Goal: Task Accomplishment & Management: Complete application form

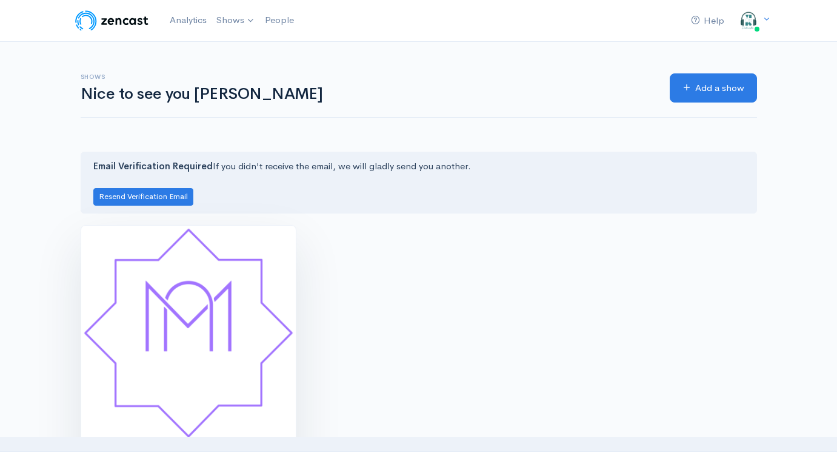
click at [236, 287] on img at bounding box center [188, 332] width 215 height 215
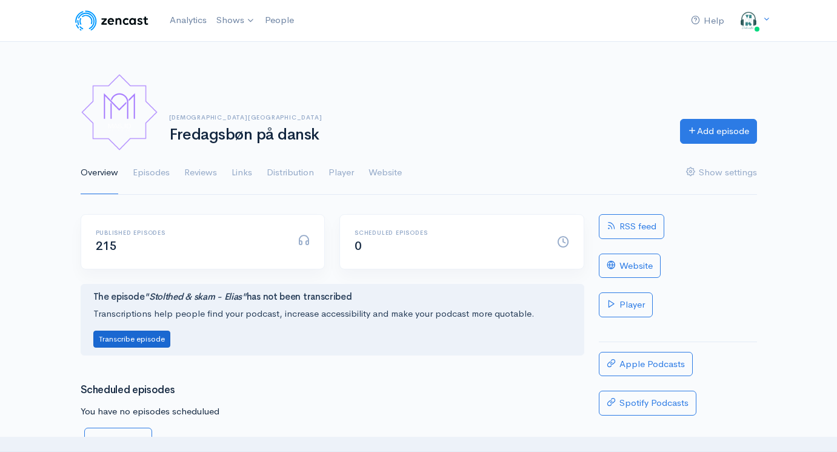
click at [157, 338] on button "Transcribe episode" at bounding box center [131, 339] width 77 height 18
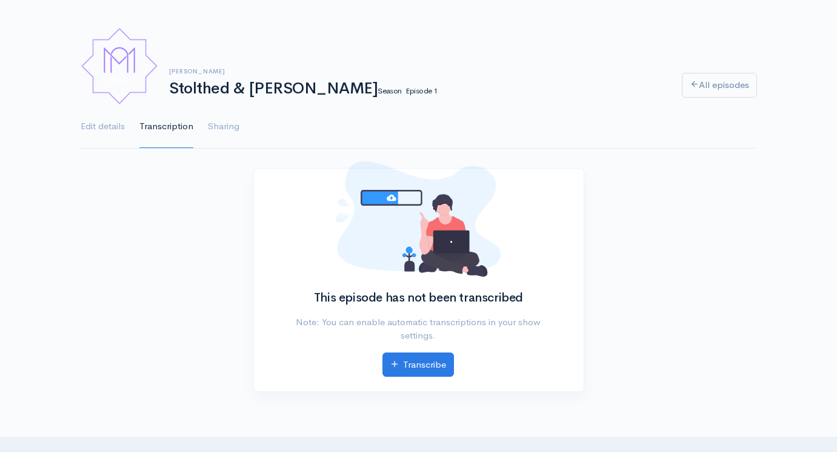
scroll to position [51, 0]
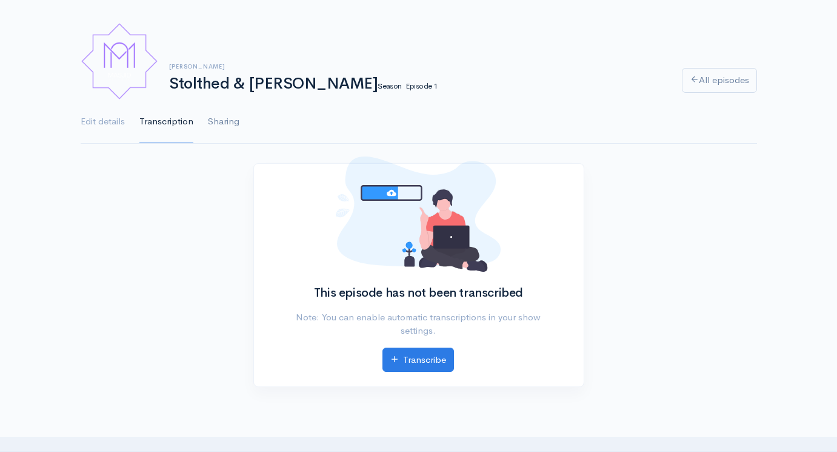
click at [237, 121] on link "Sharing" at bounding box center [224, 122] width 32 height 44
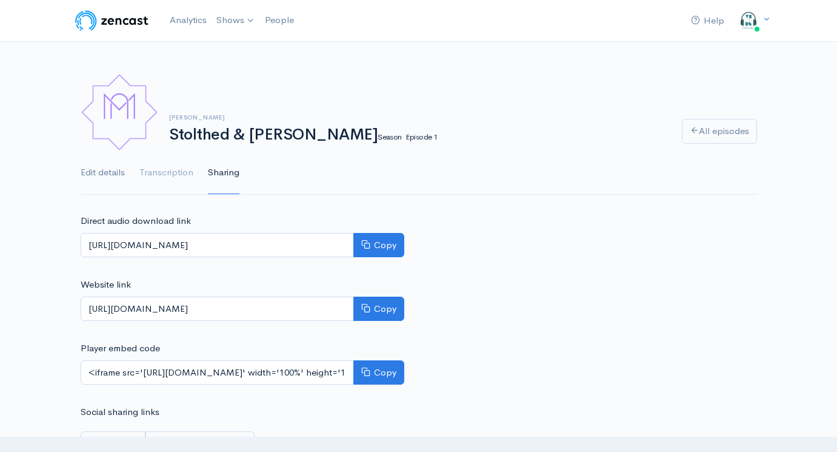
click at [102, 177] on link "Edit details" at bounding box center [103, 173] width 44 height 44
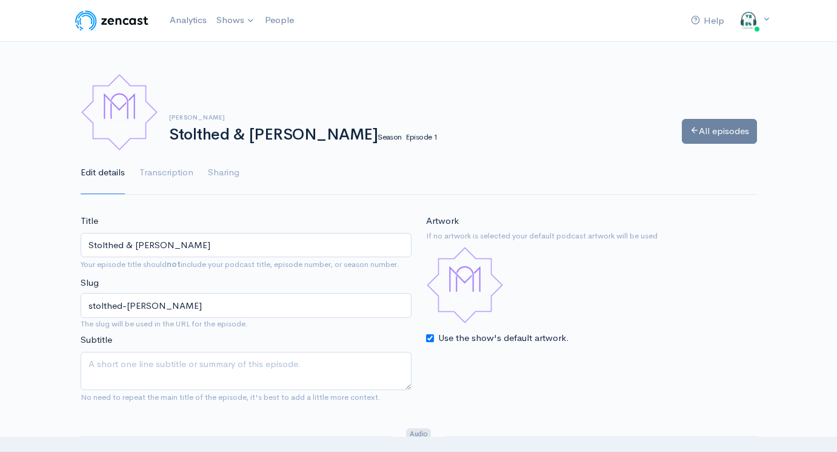
click at [691, 138] on link "All episodes" at bounding box center [719, 131] width 75 height 25
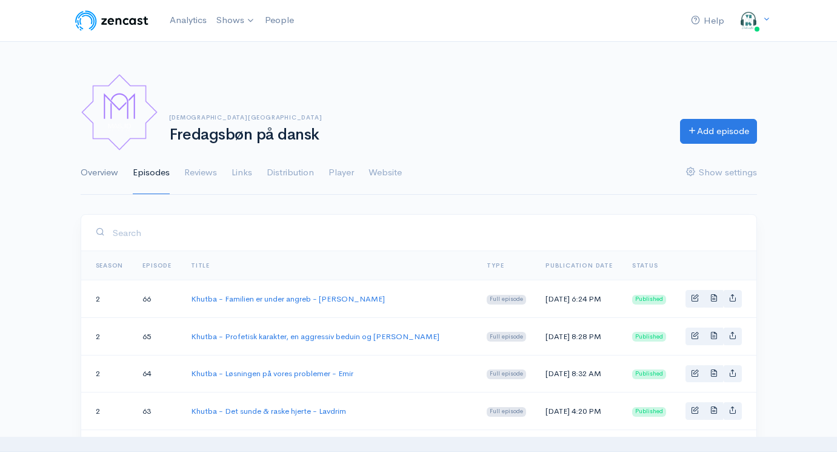
click at [111, 179] on link "Overview" at bounding box center [100, 173] width 38 height 44
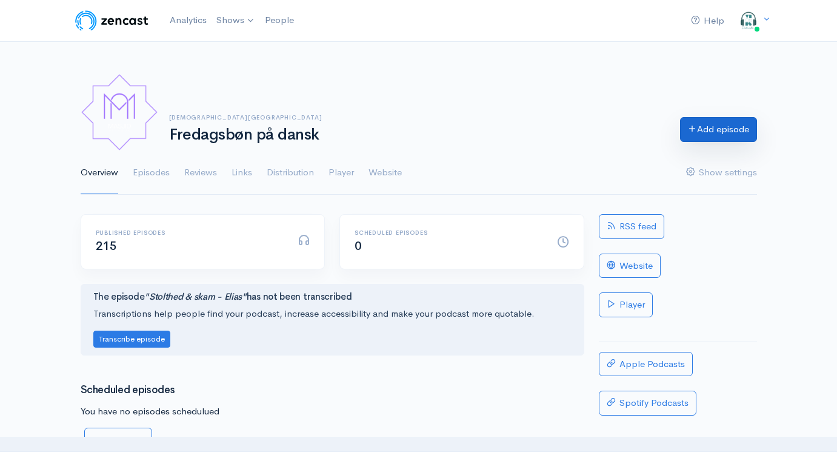
click at [706, 133] on link "Add episode" at bounding box center [718, 129] width 77 height 25
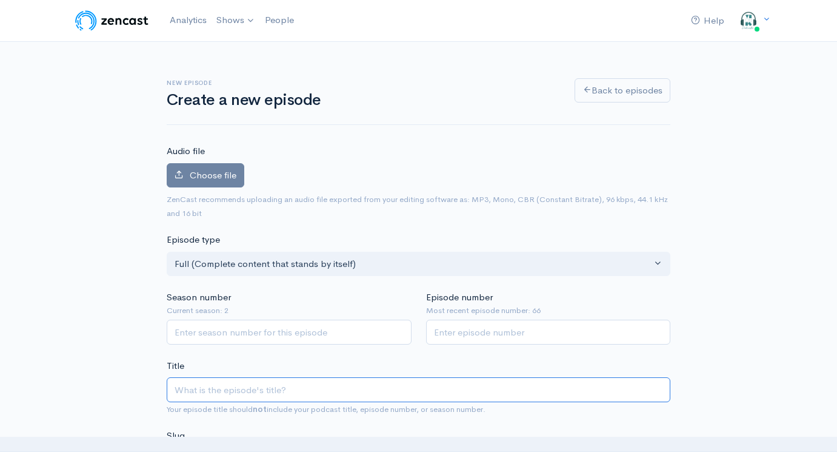
click at [247, 387] on input "Title" at bounding box center [419, 389] width 504 height 25
paste input "Khutba - Familien er under angreb - [PERSON_NAME]"
type input "Khutba - Familien er under angreb - [PERSON_NAME]"
type input "khutba-familien-er-under-angreb-waseem"
drag, startPoint x: 327, startPoint y: 385, endPoint x: 452, endPoint y: 408, distance: 127.0
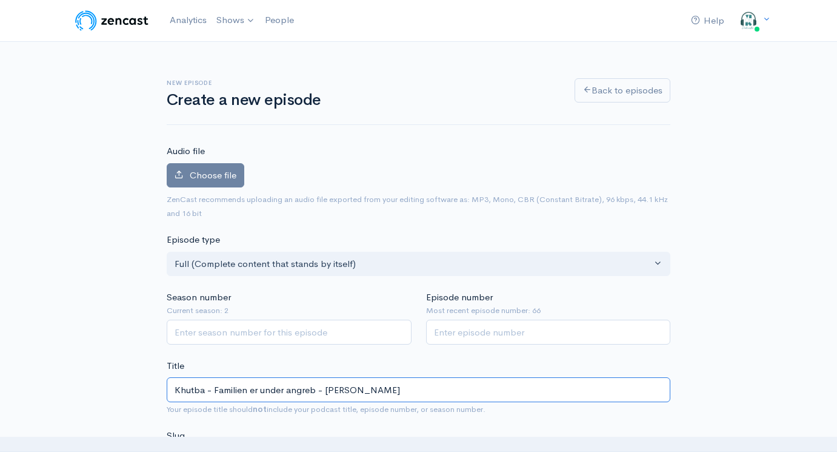
click at [435, 399] on div "Title Khutba - Familien er under angreb - Waseem Your episode title should not …" at bounding box center [419, 387] width 504 height 57
type input "Khutba - Familien er under angreb - A"
type input "khutba-familien-er-under-angreb-a"
type input "Khutba - Familien er under angreb - Ade"
type input "khutba-familien-er-under-angreb-ade"
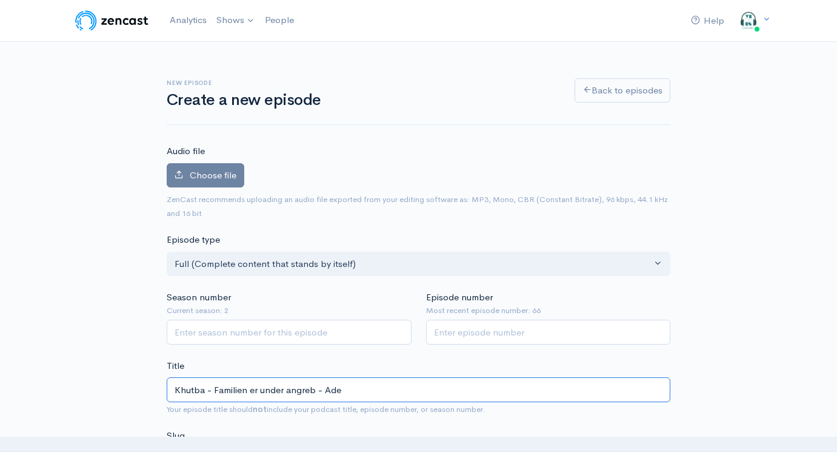
type input "Khutba - Familien er under angreb - Adel"
type input "khutba-familien-er-under-angreb-adel"
type input "Khutba - Familien er under angreb - Adel"
click at [331, 321] on input "Season number" at bounding box center [289, 331] width 245 height 25
type input "2"
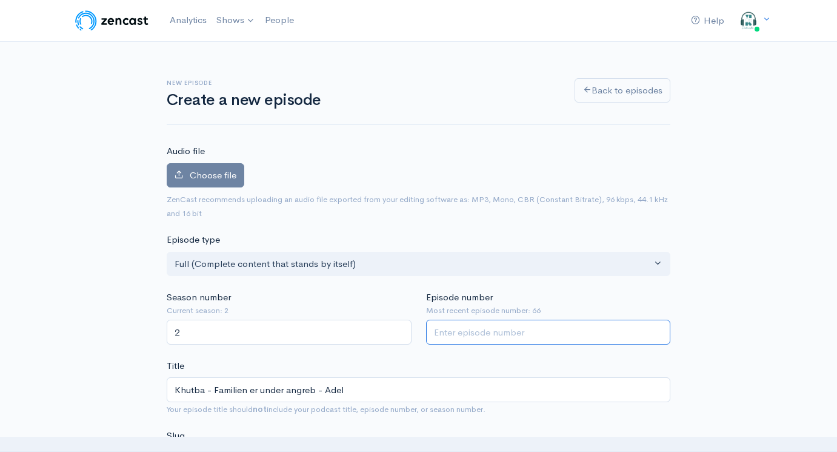
click at [466, 329] on input "Episode number" at bounding box center [548, 331] width 245 height 25
type input "67"
click at [201, 172] on span "Choose file" at bounding box center [213, 175] width 47 height 12
click at [0, 0] on input "Choose file" at bounding box center [0, 0] width 0 height 0
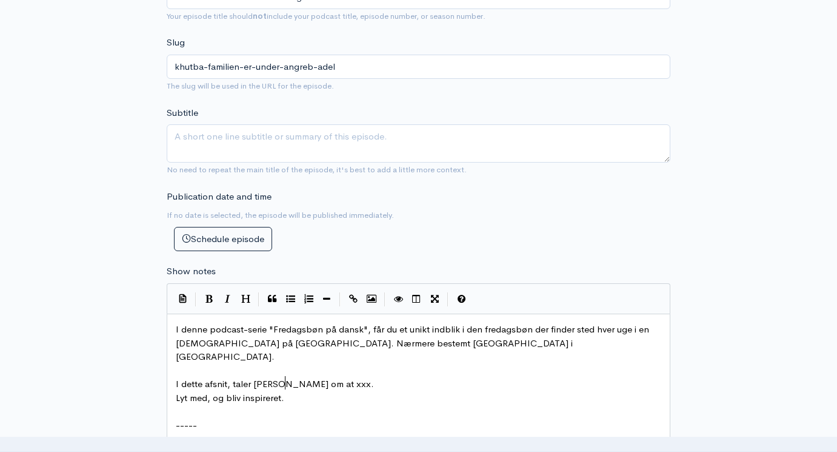
scroll to position [6, 0]
click at [284, 392] on span "Lyt med, og bliv inspireret." at bounding box center [230, 398] width 108 height 12
type textarea "I denne podcast-serie "Fredagsbøn på dansk", får du et unikt indblik i den fred…"
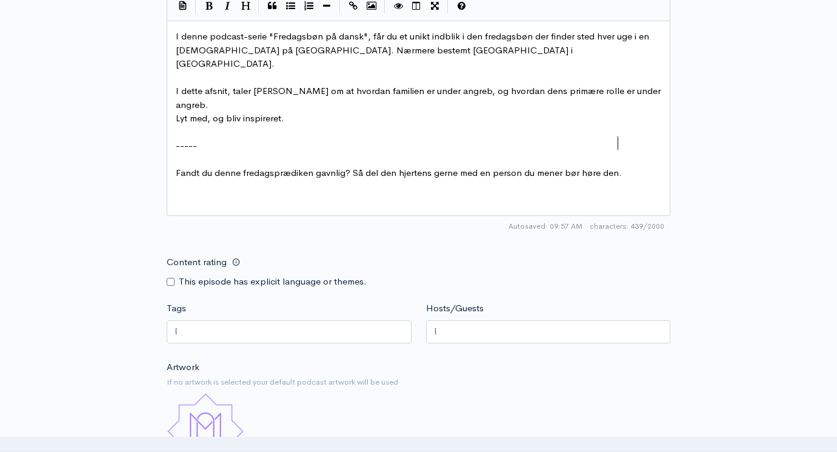
scroll to position [726, 0]
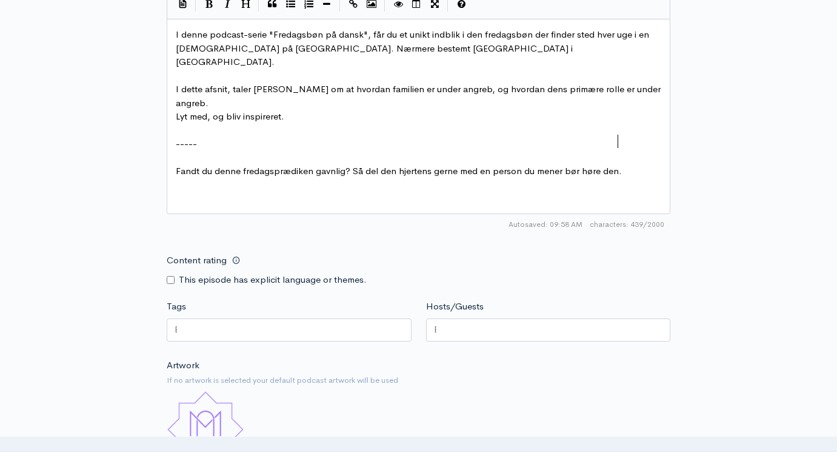
click at [462, 318] on div at bounding box center [548, 329] width 245 height 23
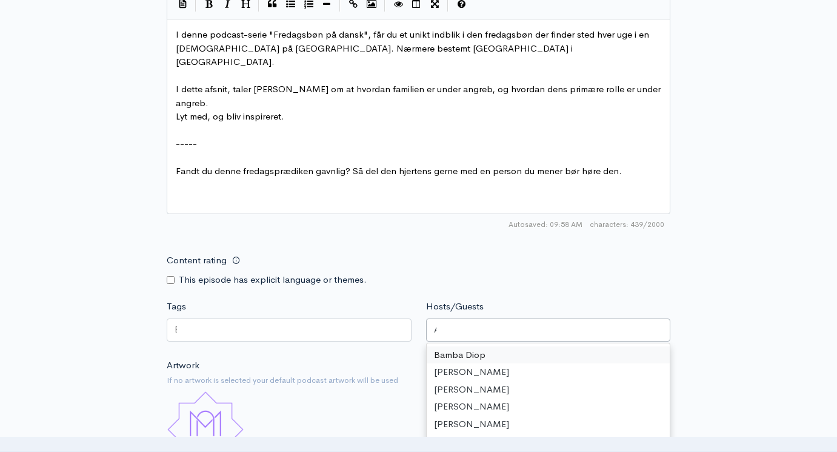
type input "ADE"
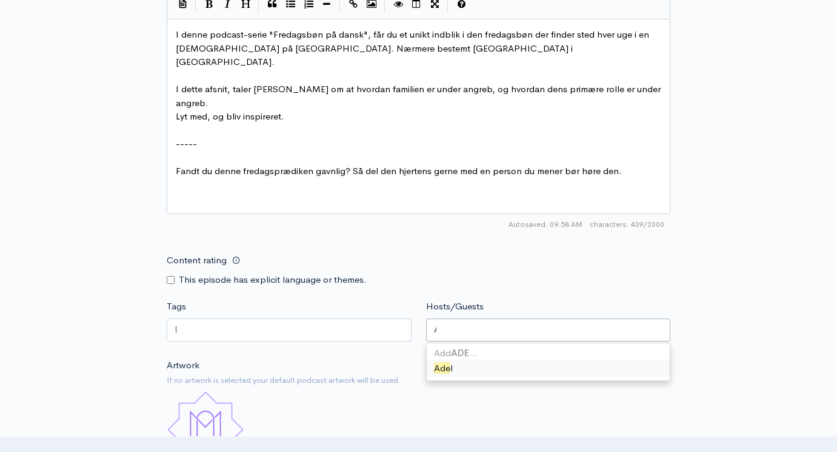
scroll to position [0, 0]
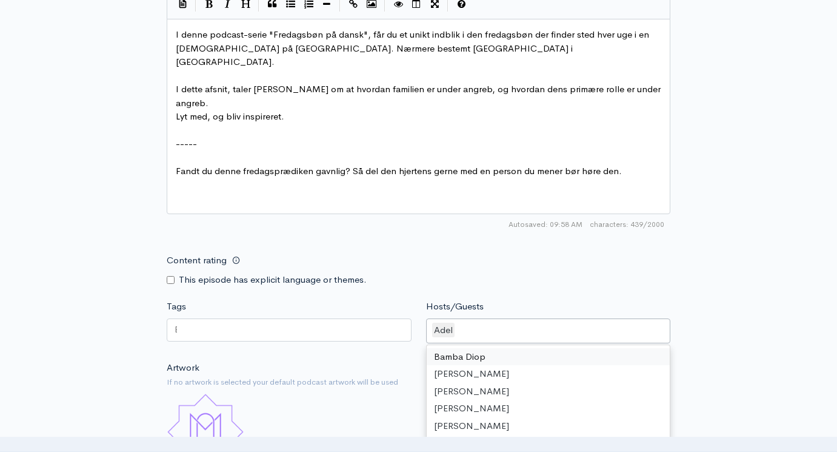
click at [285, 318] on div at bounding box center [289, 329] width 245 height 23
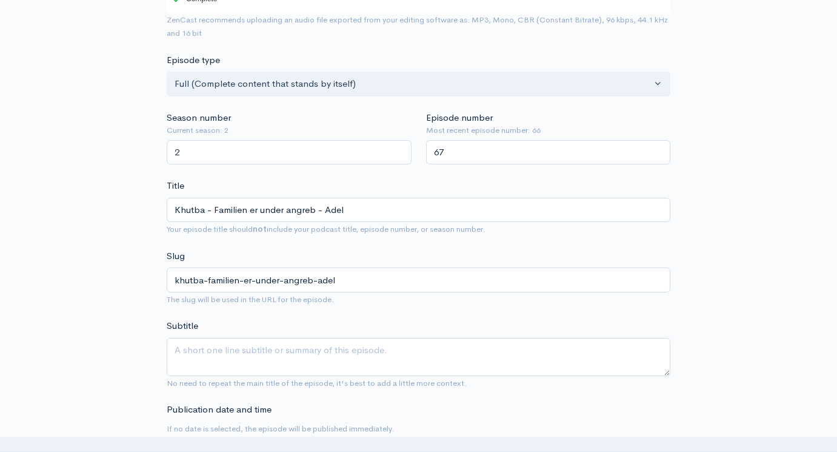
scroll to position [8, 0]
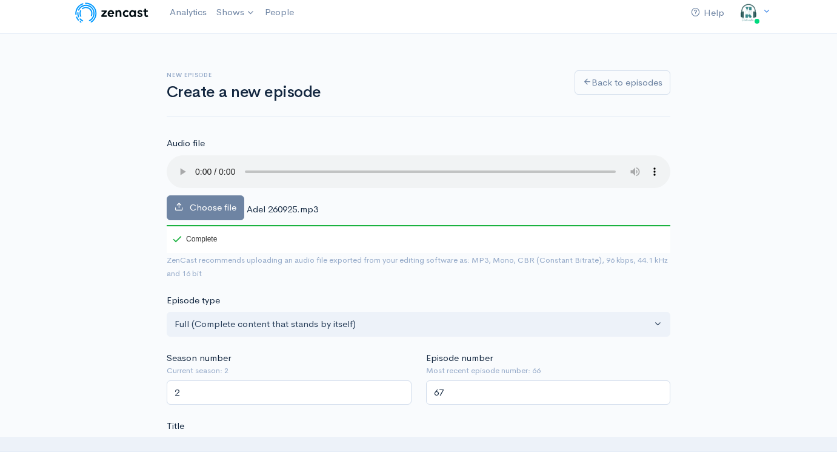
click at [198, 165] on audio at bounding box center [419, 171] width 504 height 33
click at [218, 169] on audio at bounding box center [419, 171] width 504 height 33
click at [218, 168] on audio at bounding box center [419, 171] width 504 height 33
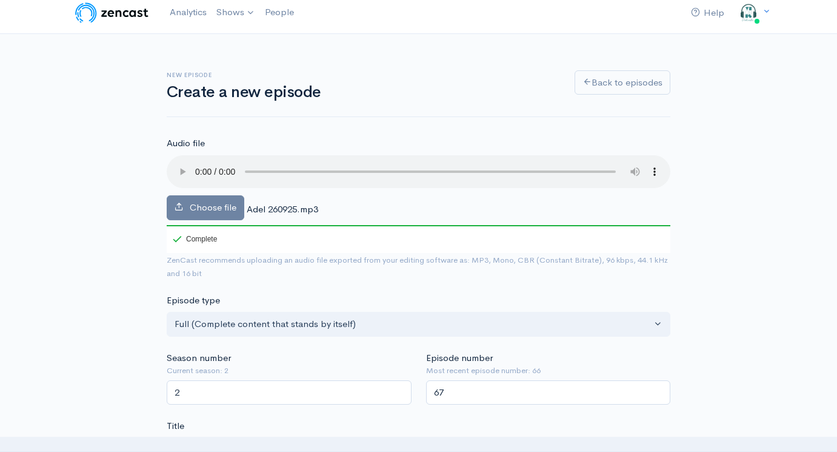
click at [218, 168] on audio at bounding box center [419, 171] width 504 height 33
click at [214, 164] on audio at bounding box center [419, 171] width 504 height 33
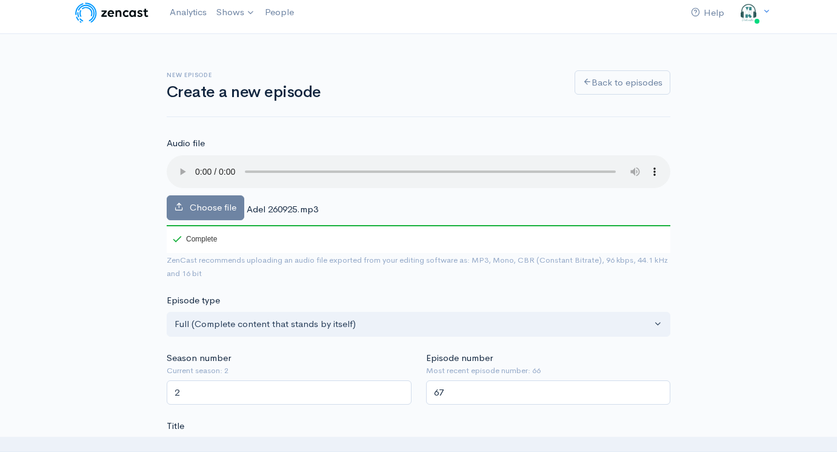
click at [214, 164] on audio at bounding box center [419, 171] width 504 height 33
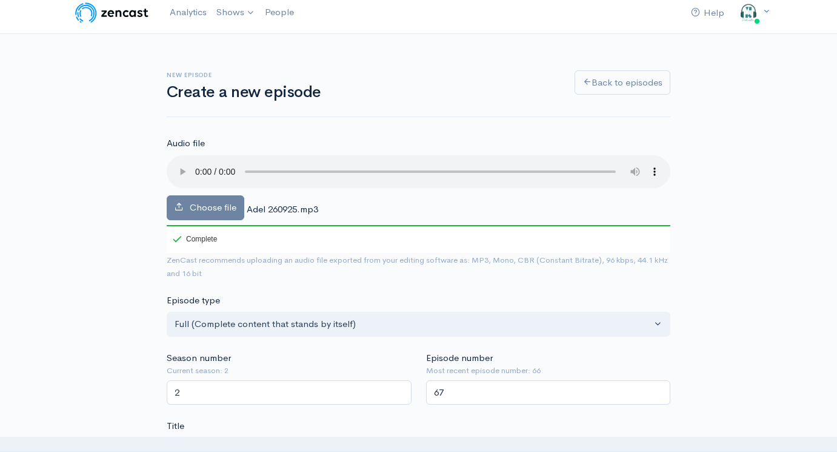
click at [214, 164] on audio at bounding box center [419, 171] width 504 height 33
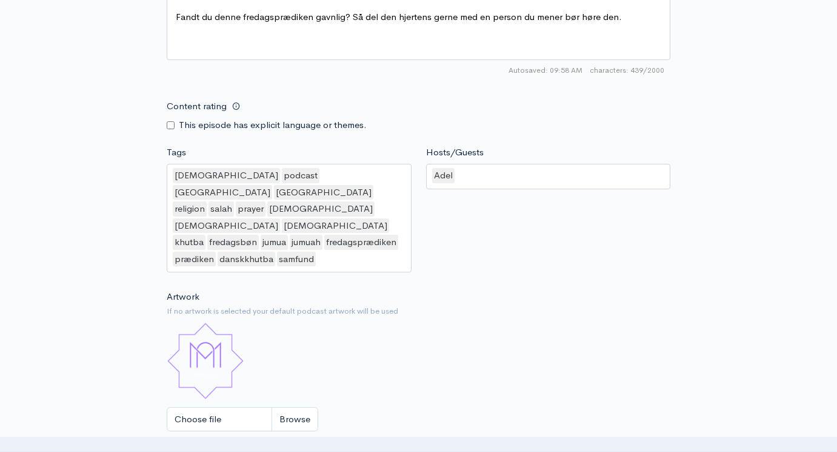
scroll to position [939, 0]
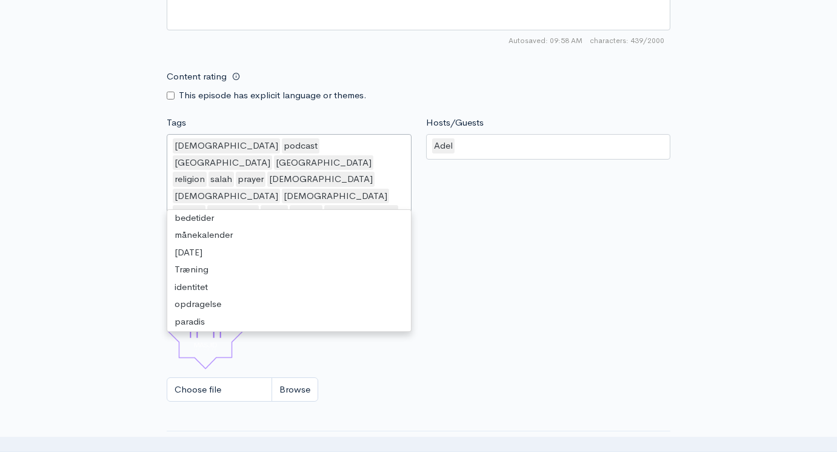
click at [322, 174] on div "[DEMOGRAPHIC_DATA] podcast [GEOGRAPHIC_DATA] [GEOGRAPHIC_DATA] religion [DEMOGR…" at bounding box center [289, 188] width 245 height 108
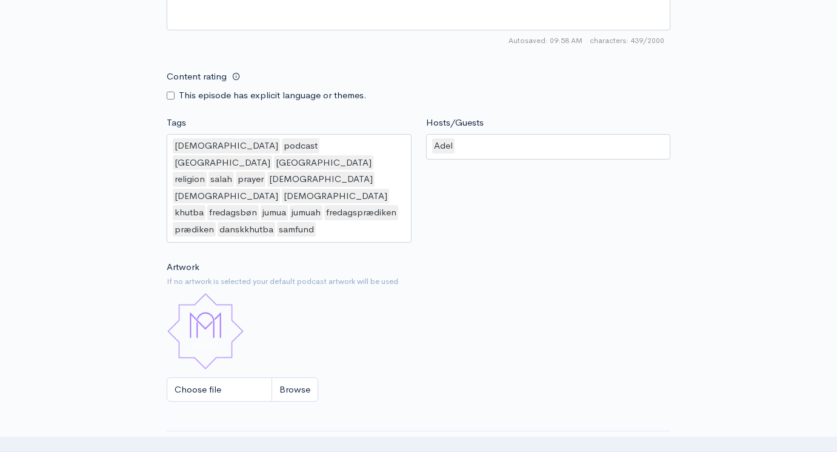
click at [529, 260] on div "Artwork If no artwork is selected your default podcast artwork will be used Cho…" at bounding box center [419, 334] width 504 height 149
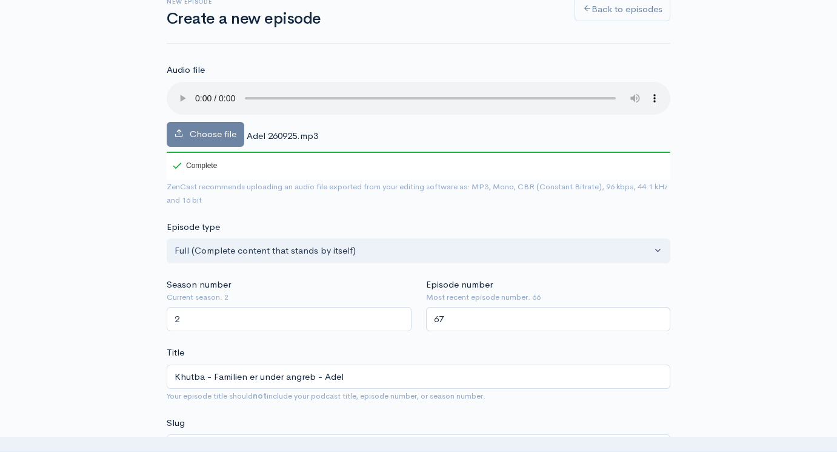
scroll to position [105, 0]
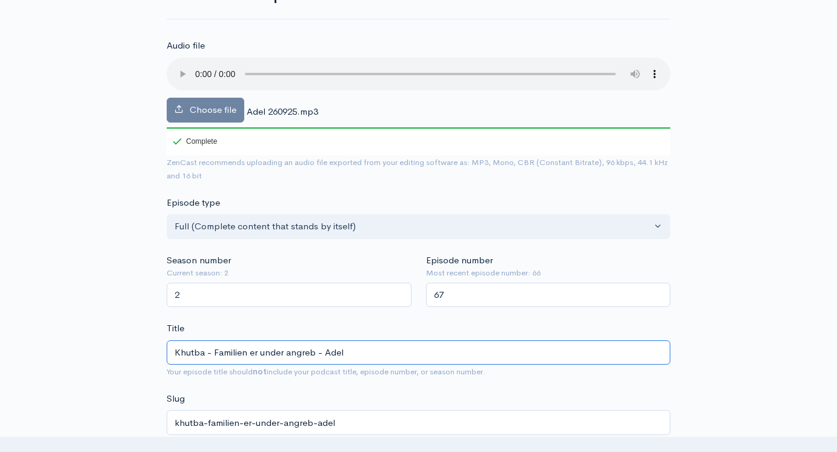
drag, startPoint x: 213, startPoint y: 336, endPoint x: 313, endPoint y: 338, distance: 100.6
click at [313, 340] on input "Khutba - Familien er under angreb - Adel" at bounding box center [419, 352] width 504 height 25
type input "Khutba - D - Adel"
type input "khutba-d-adel"
type input "Khutba - DN - Adel"
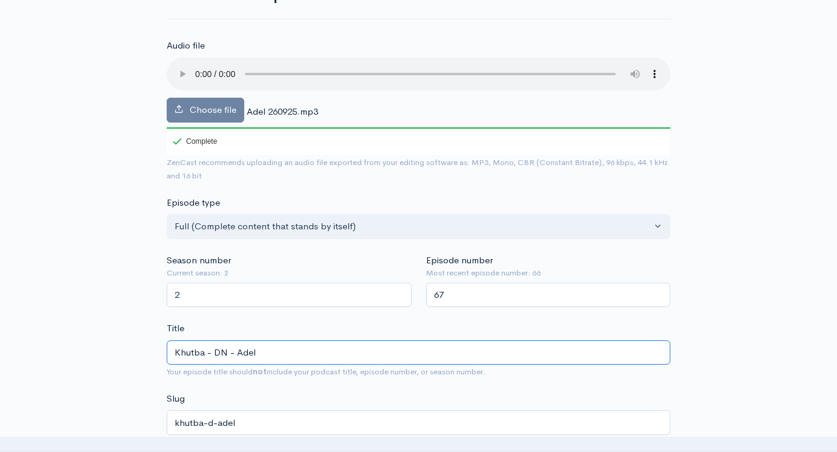
type input "khutba-dn-adel"
type input "Khutba - D - Adel"
type input "khutba-d-adel"
type input "Khutba - - Adel"
type input "khutba-adel"
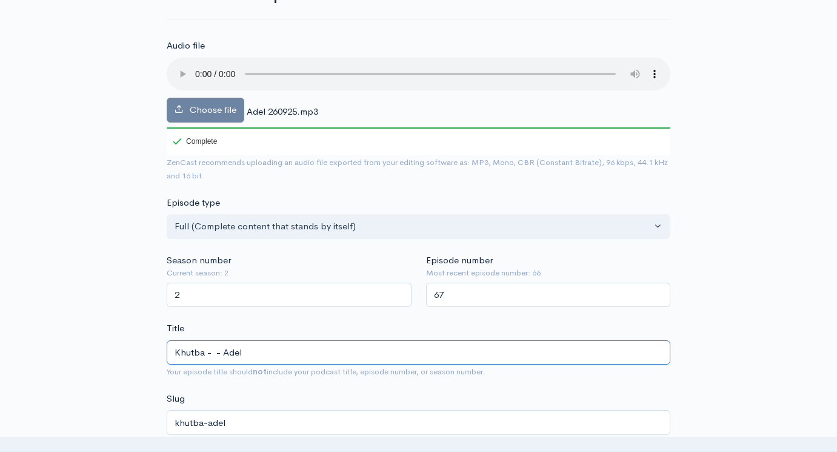
type input "Khutba - E - Adel"
type input "khutba-e-adel"
type input "Khutba - EN - Adel"
type input "khutba-en-adel"
type input "Khutba - E - Adel"
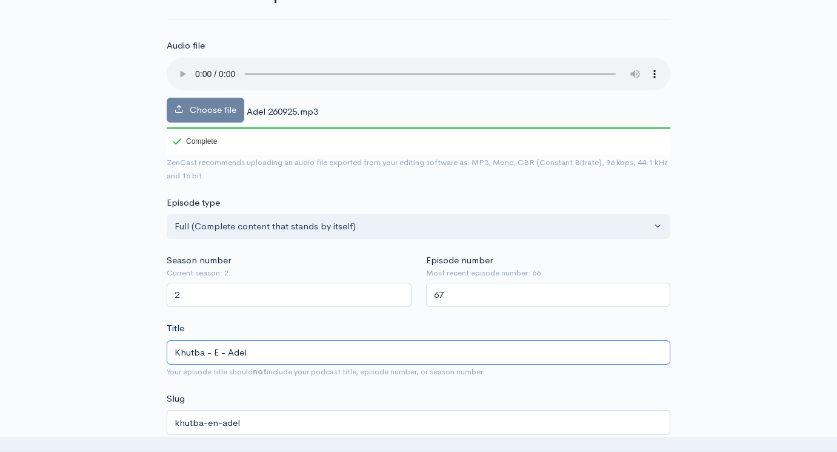
type input "khutba-e-adel"
type input "Khutba - E in - Adel"
type input "khutba-e-in-adel"
type input "Khutba - E int - Adel"
type input "khutba-e-int-adel"
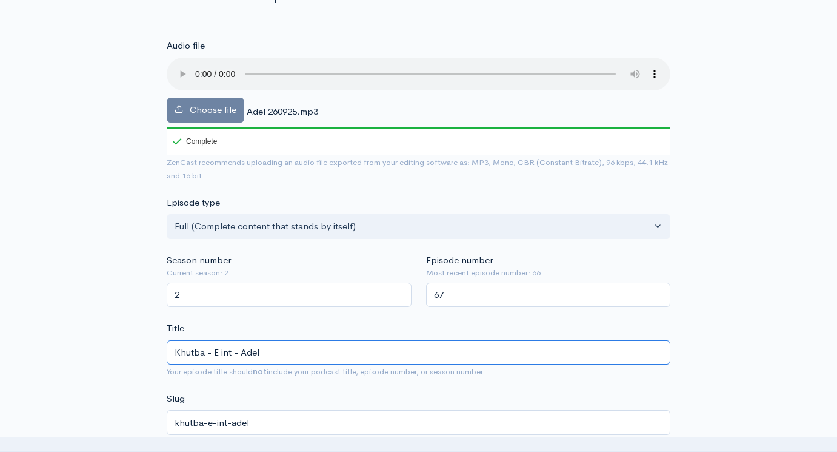
type input "Khutba - E inte - Adel"
type input "khutba-e-inte-adel"
type input "Khutba - E intea - Adel"
type input "khutba-e-intea-adel"
type input "Khutba - E inte - Adel"
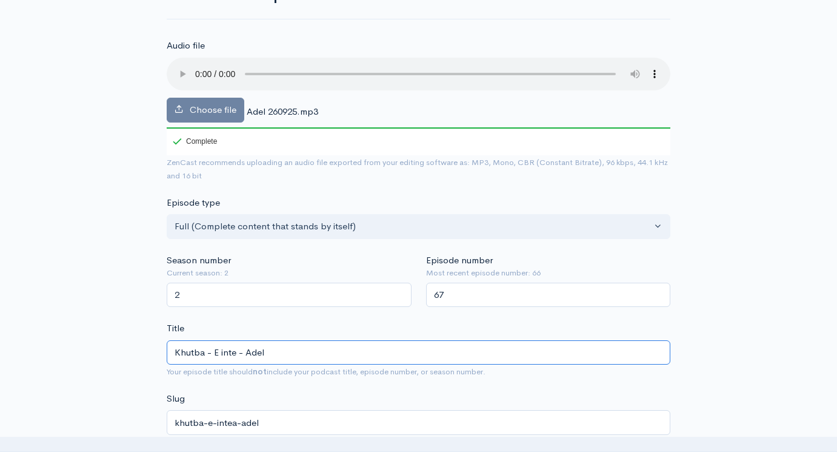
type input "khutba-e-inte-adel"
type input "Khutba - E int - Adel"
type input "khutba-e-int-adel"
type input "Khutba - E in - Adel"
type input "khutba-e-in-adel"
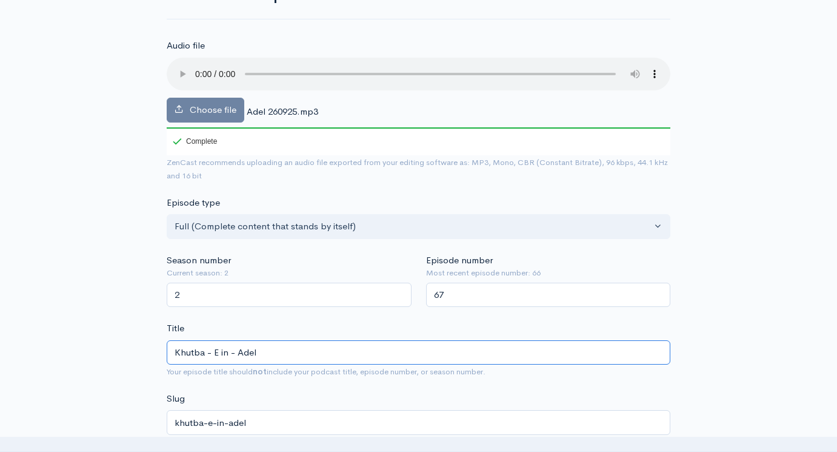
type input "Khutba - E i - Adel"
type input "khutba-e-i-adel"
type input "Khutba - E - Adel"
type input "khutba-e-adel"
type input "Khutba - En - Adel"
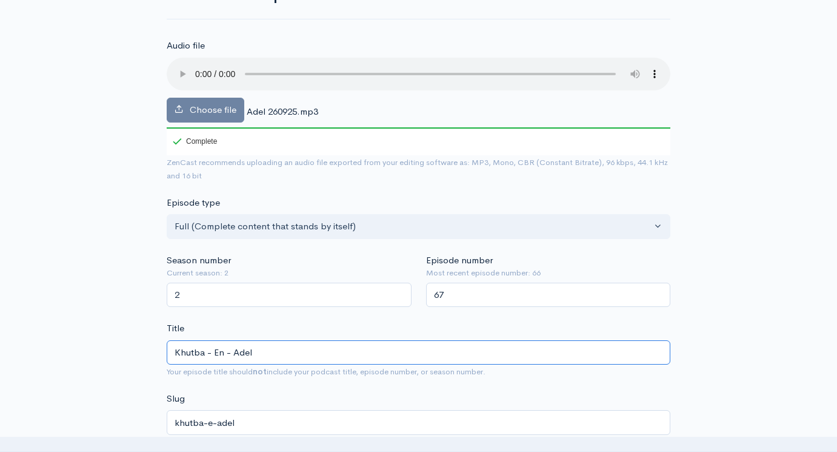
type input "khutba-en-adel"
type input "Khutba - En in - Adel"
type input "khutba-en-in-adel"
type input "Khutba - En int - Adel"
type input "khutba-en-int-adel"
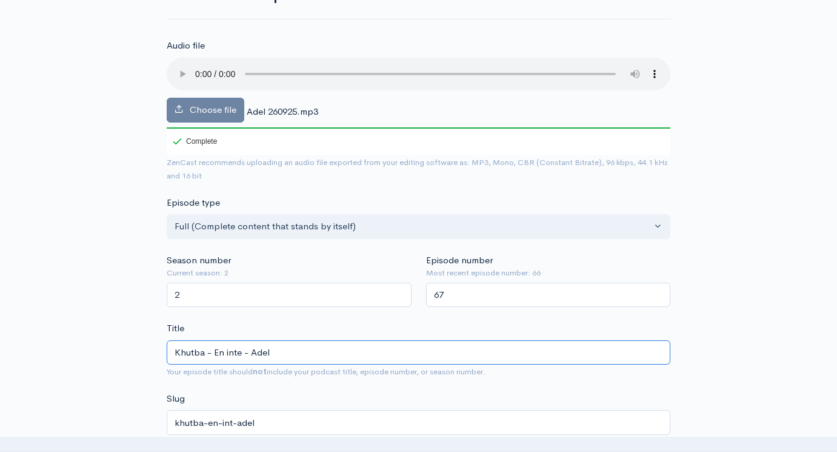
type input "Khutba - En inter - Adel"
type input "khutba-en-inter-adel"
type input "Khutba - En intera - Adel"
type input "khutba-en-intera-adel"
type input "Khutba - En interak - Adel"
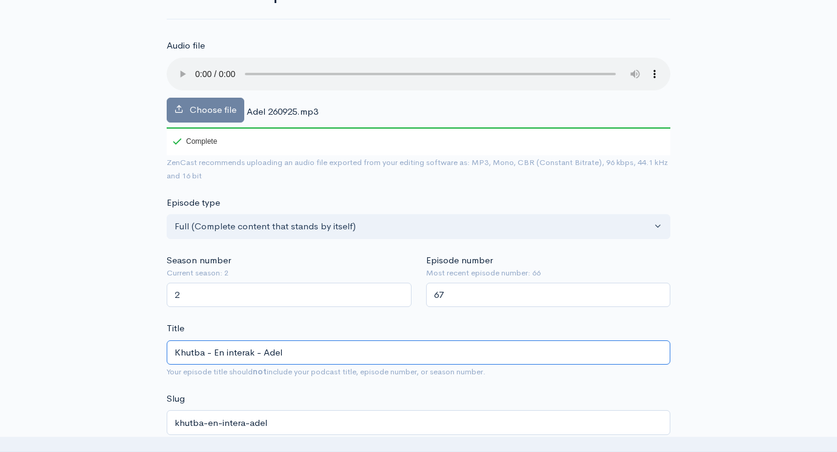
type input "khutba-en-interak-adel"
type input "Khutba - En interakt - Adel"
type input "khutba-en-interakt-adel"
type input "Khutba - En interakti - Adel"
type input "khutba-en-interakti-adel"
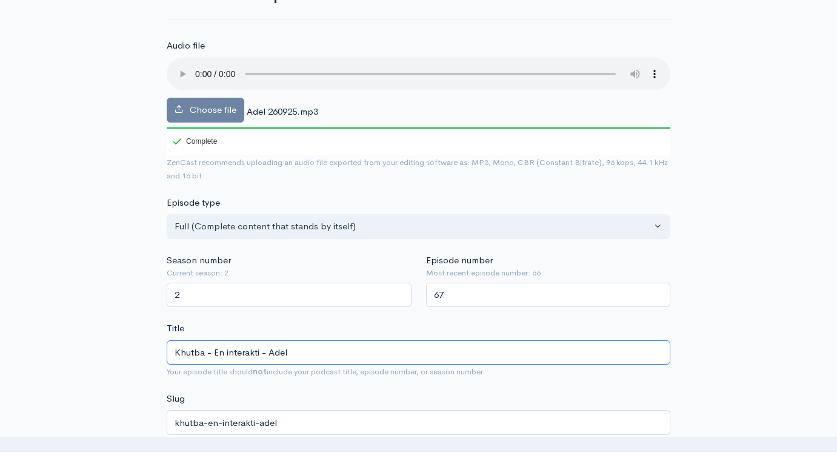
type input "Khutba - En interaktio - Adel"
type input "khutba-en-interaktio-adel"
type input "Khutba - En interaktion - Adel"
type input "khutba-en-interaktion-adel"
type input "Khutba - En interaktion d - Adel"
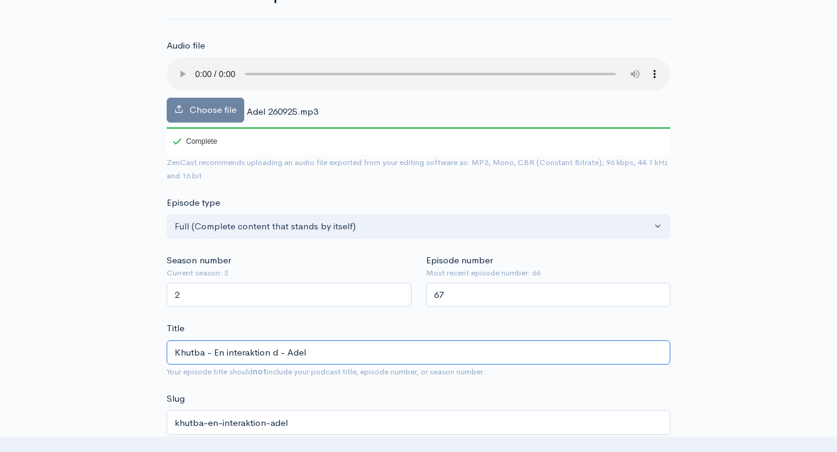
type input "khutba-en-interaktion-d-adel"
type input "Khutba - En interaktion de - Adel"
type input "khutba-en-interaktion-de-adel"
type input "Khutba - En interaktion der - Adel"
type input "khutba-en-interaktion-der-adel"
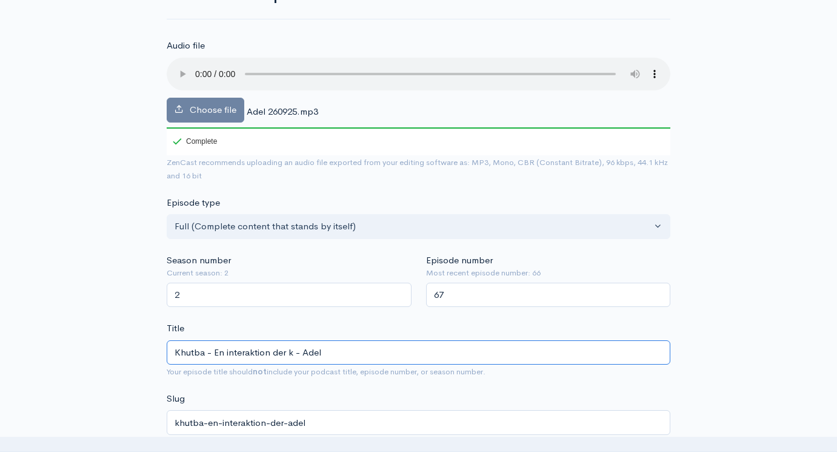
type input "Khutba - En interaktion der ka - Adel"
type input "khutba-en-interaktion-der-ka-adel"
type input "Khutba - En interaktion der kan - Adel"
type input "khutba-en-interaktion-der-kan-adel"
type input "Khutba - En interaktion der kan l - Adel"
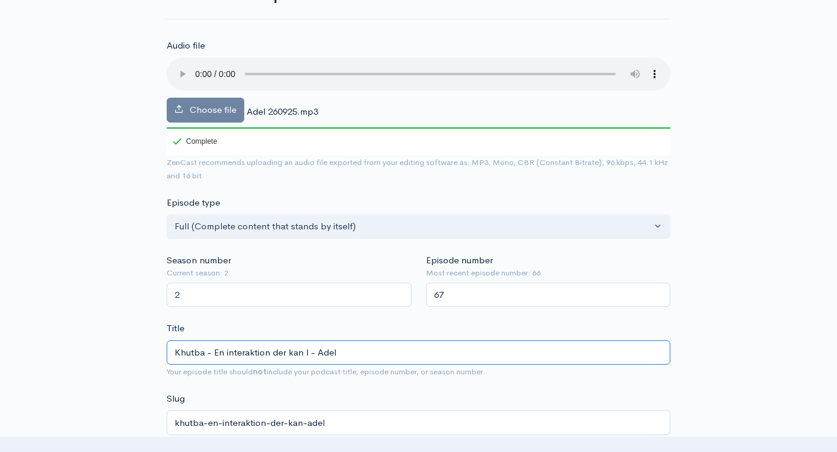
type input "khutba-en-interaktion-der-kan-l-adel"
type input "Khutba - En interaktion der kan ld - Adel"
type input "khutba-en-interaktion-der-kan-ld-adel"
type input "Khutba - En interaktion der kan l - Adel"
type input "khutba-en-interaktion-der-kan-l-adel"
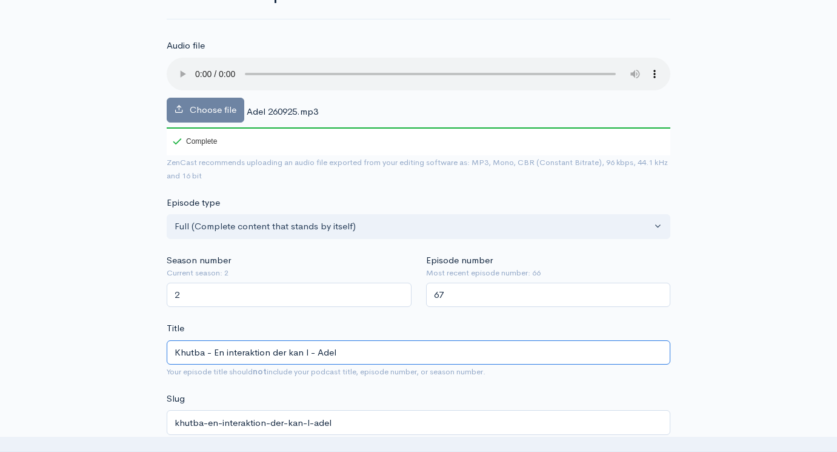
type input "Khutba - En interaktion der kan - Adel"
type input "khutba-en-interaktion-der-kan-adel"
type input "Khutba - En interaktion der kan æ - Adel"
type input "khutba-en-interaktion-der-kan-ae-adel"
type input "Khutba - En interaktion der kan ænd - Adel"
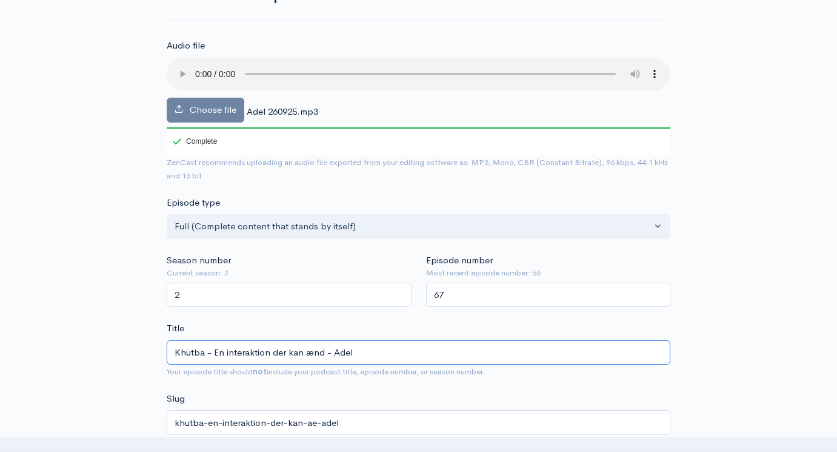
type input "khutba-en-interaktion-der-kan-aend-adel"
type input "Khutba - En interaktion der kan ændre - Adel"
type input "khutba-en-interaktion-der-kan-aendre-adel"
type input "Khutba - En interaktion der kan ændre d - Adel"
type input "khutba-en-interaktion-der-kan-aendre-d-adel"
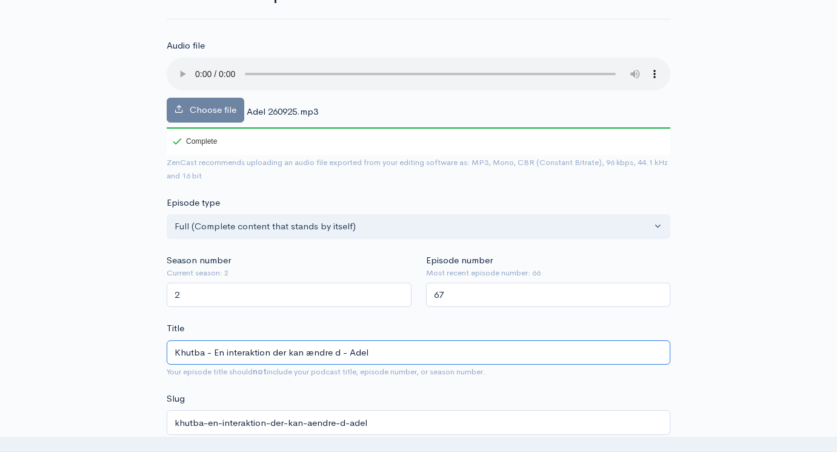
type input "Khutba - En interaktion der kan ændre di - Adel"
type input "khutba-en-interaktion-der-kan-aendre-di-adel"
type input "Khutba - En interaktion der kan ændre dit - Adel"
type input "khutba-en-interaktion-der-kan-aendre-dit-adel"
type input "Khutba - En interaktion der kan ændre dit l - Adel"
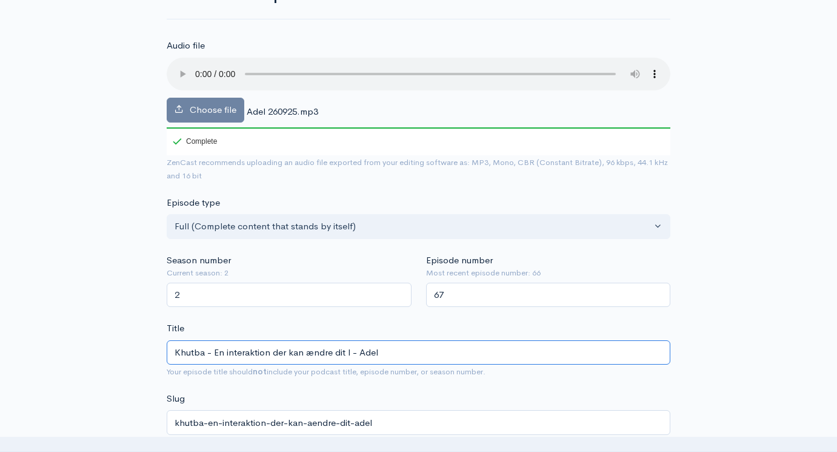
type input "khutba-en-interaktion-der-kan-aendre-dit-l-adel"
type input "Khutba - En interaktion der kan ændre dit [PERSON_NAME]"
type input "khutba-en-interaktion-der-kan-aendre-dit-liv-adel"
drag, startPoint x: 213, startPoint y: 333, endPoint x: 355, endPoint y: 337, distance: 141.9
click at [355, 340] on input "Khutba - En interaktion der kan ændre dit [PERSON_NAME]" at bounding box center [419, 352] width 504 height 25
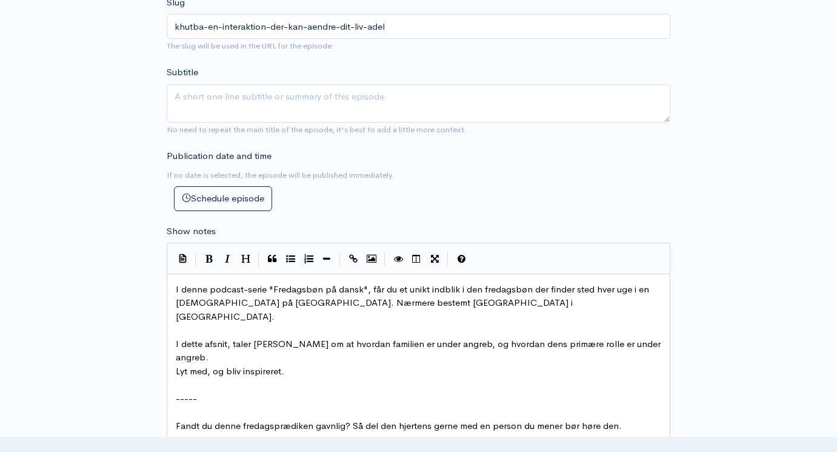
scroll to position [523, 0]
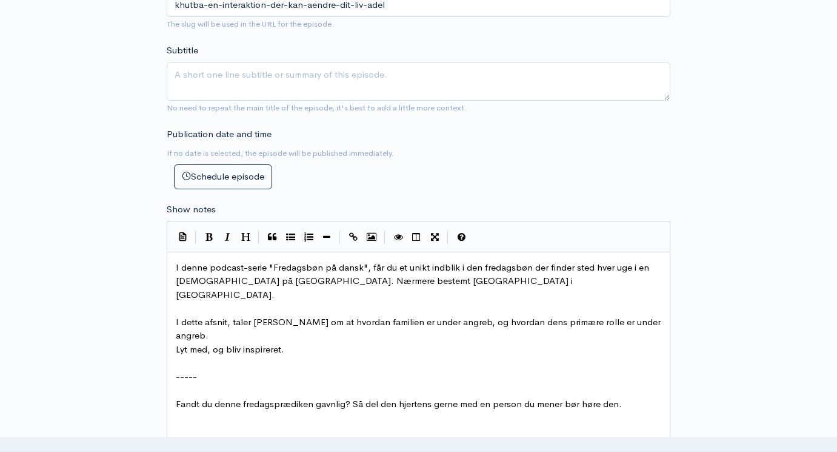
type input "Khutba - En interaktion der kan ændre dit [PERSON_NAME]"
click at [263, 316] on span "I dette afsnit, taler [PERSON_NAME] om at hvordan familien er under angreb, og …" at bounding box center [419, 328] width 487 height 25
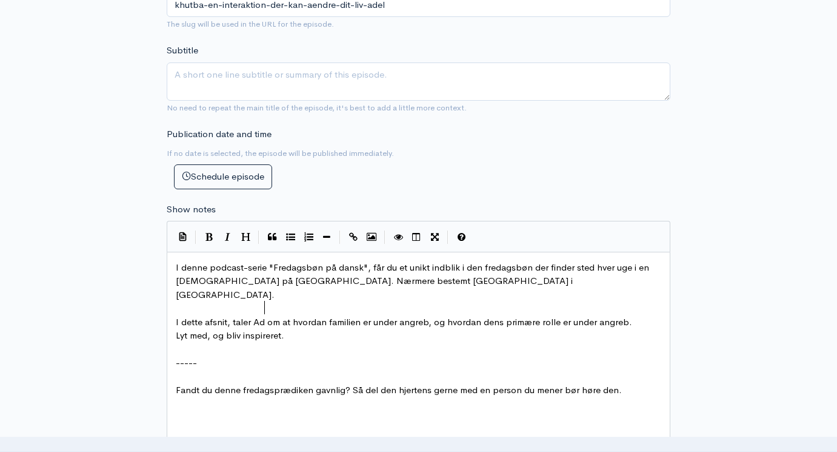
type textarea "Adel"
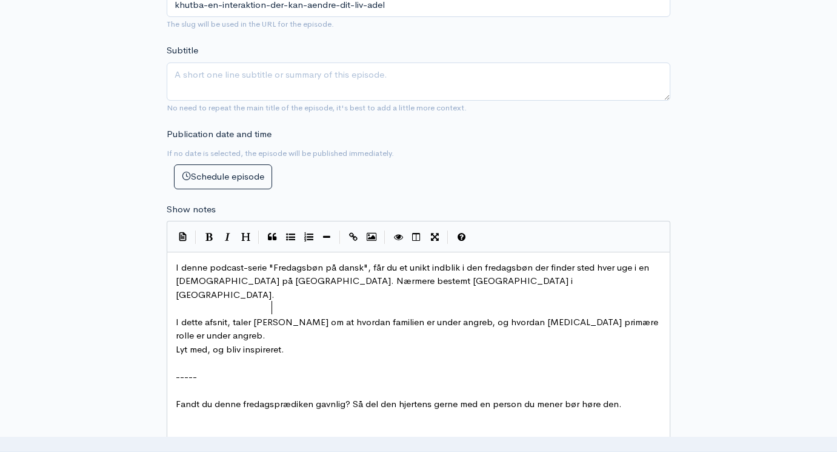
scroll to position [6, 19]
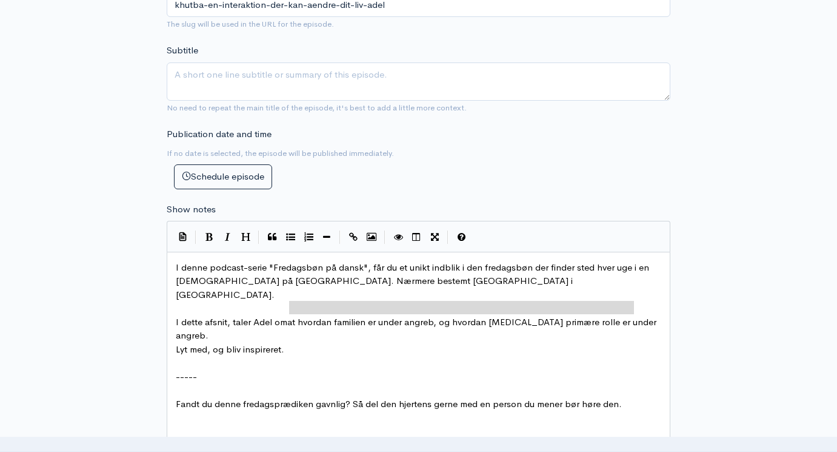
type textarea "I dette afsnit, taler Adel om"
drag, startPoint x: 290, startPoint y: 284, endPoint x: 724, endPoint y: 279, distance: 433.4
drag, startPoint x: 638, startPoint y: 288, endPoint x: 290, endPoint y: 287, distance: 348.5
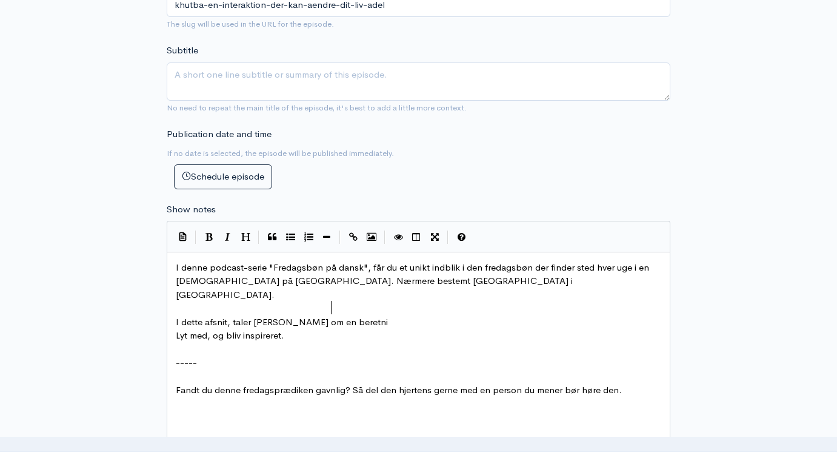
scroll to position [6, 52]
type textarea "en beretning, en"
paste textarea
click at [362, 316] on span "I dette afsnit, taler [PERSON_NAME] om en beretning, en En interaktion der kan …" at bounding box center [368, 322] width 384 height 12
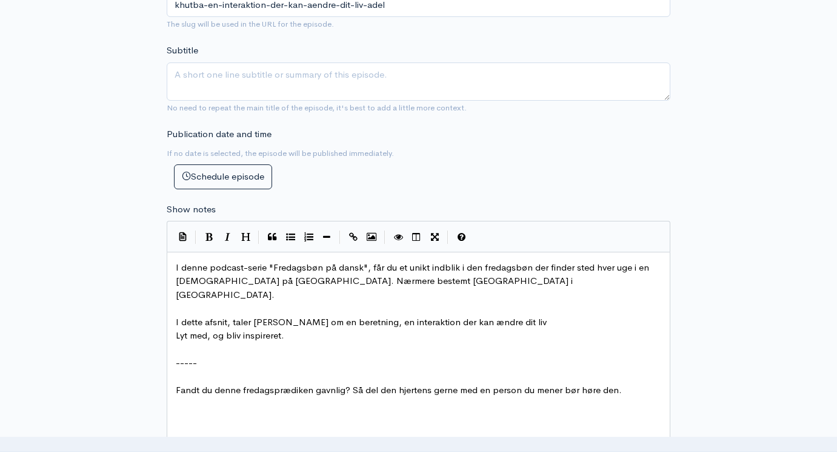
click at [509, 315] on pre "I dette afsnit, taler [PERSON_NAME] om en beretning, en interaktion der kan ænd…" at bounding box center [418, 322] width 490 height 14
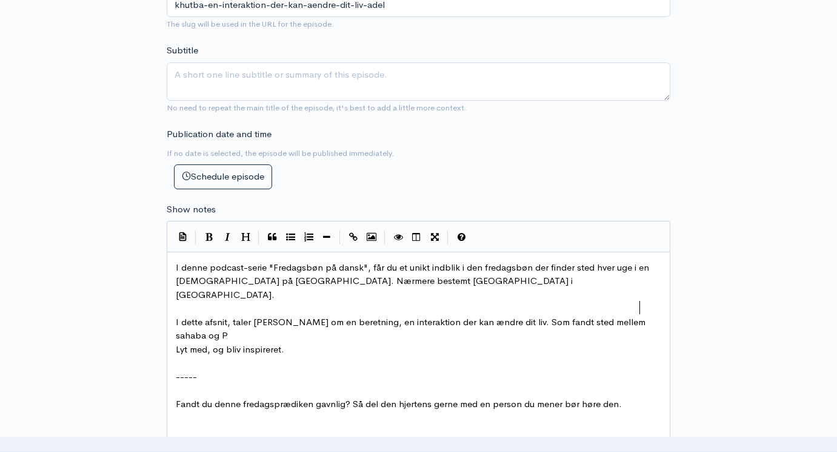
type textarea ". Som fandt sted mellem [GEOGRAPHIC_DATA] og [GEOGRAPHIC_DATA]"
type textarea "rofeten"
type textarea "der kan ændre dit liv."
drag, startPoint x: 490, startPoint y: 285, endPoint x: 404, endPoint y: 285, distance: 86.7
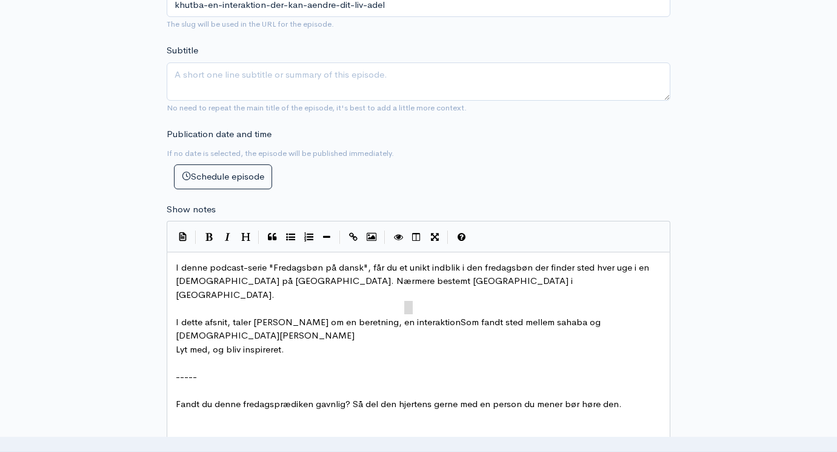
type textarea "s"
click at [410, 316] on span "I dette afsnit, taler [PERSON_NAME] om en beretning, en interaktion som fandt s…" at bounding box center [390, 328] width 429 height 25
click at [601, 315] on pre "I dette afsnit, taler [PERSON_NAME] om en beretning, en interaktion som fandt s…" at bounding box center [418, 328] width 490 height 27
type textarea "."
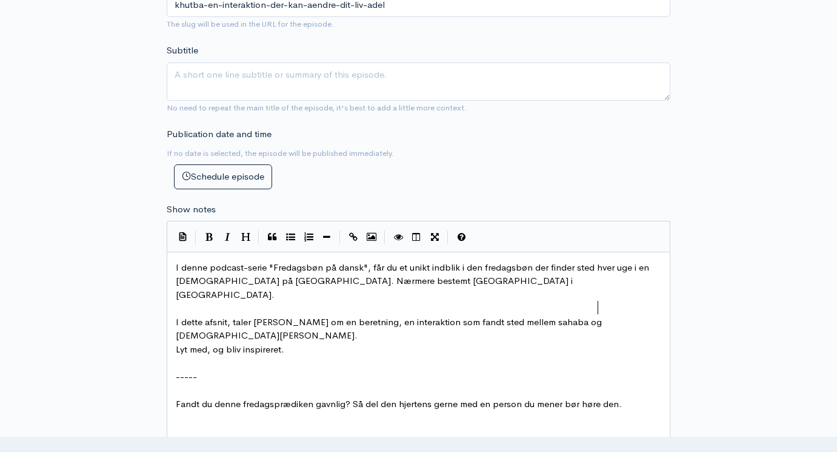
scroll to position [6, 5]
paste textarea
click at [599, 316] on span "I dette afsnit, taler [PERSON_NAME] om en beretning, en interaktion som fandt s…" at bounding box center [390, 328] width 429 height 25
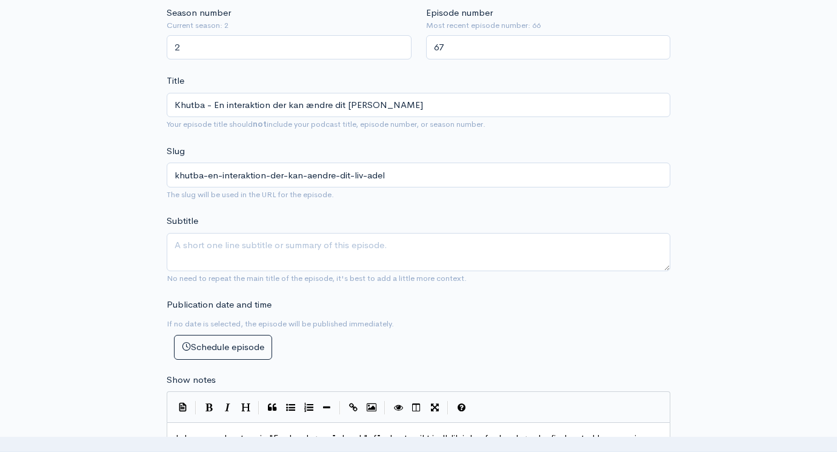
scroll to position [351, 0]
type textarea "En interaktion"
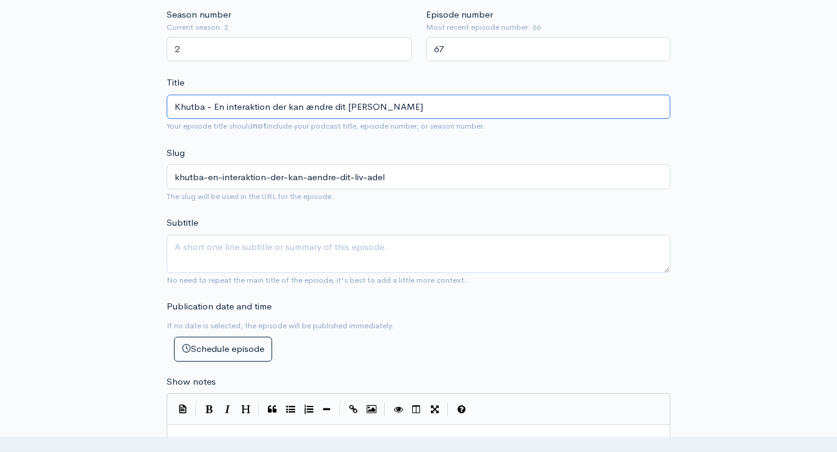
drag, startPoint x: 355, startPoint y: 90, endPoint x: 216, endPoint y: 87, distance: 139.4
click at [215, 95] on input "Khutba - En interaktion der kan ændre dit [PERSON_NAME]" at bounding box center [419, 107] width 504 height 25
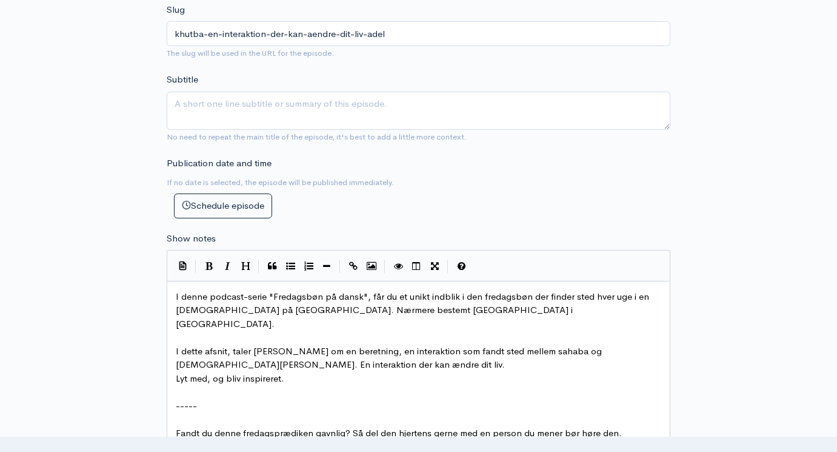
scroll to position [495, 0]
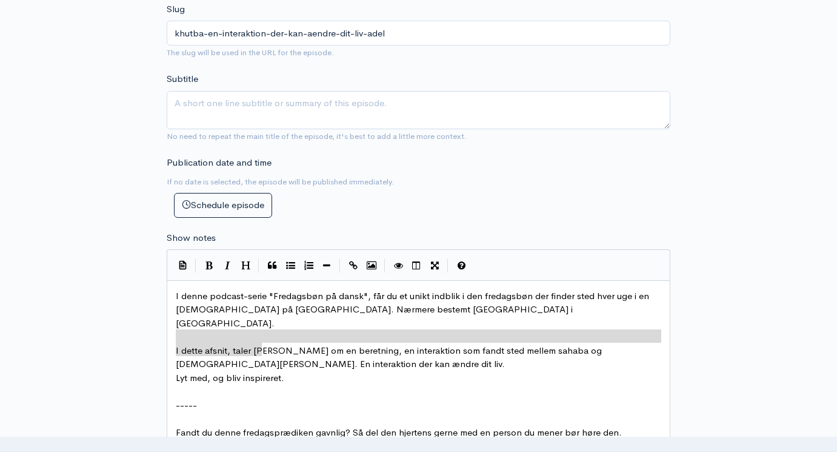
drag, startPoint x: 291, startPoint y: 330, endPoint x: 121, endPoint y: 313, distance: 170.6
type textarea "I dette afsnit, taler [PERSON_NAME] om en beretning, en interaktion som fandt s…"
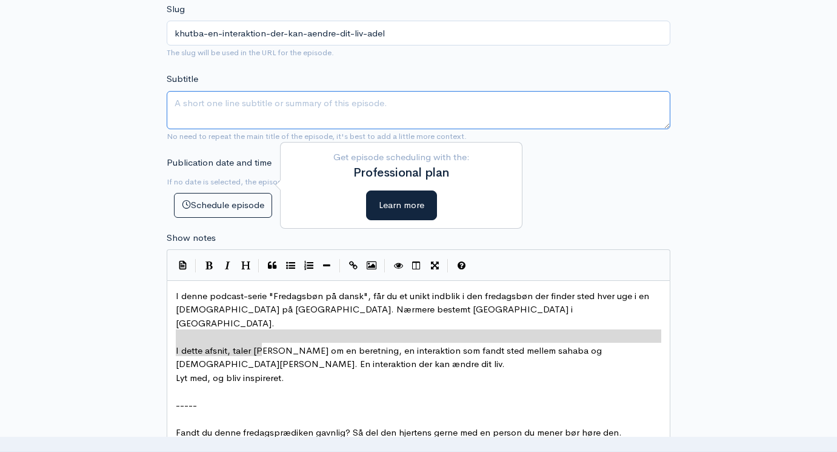
click at [244, 97] on textarea "Subtitle" at bounding box center [419, 110] width 504 height 38
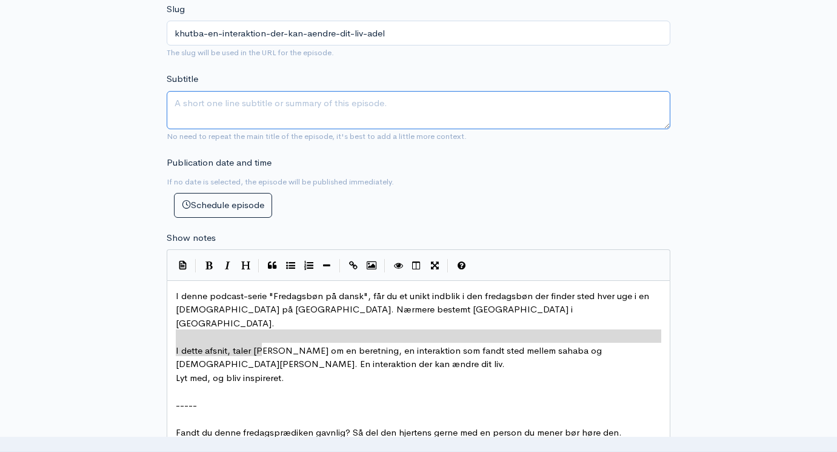
paste textarea "I dette afsnit, taler [PERSON_NAME] om en beretning, en interaktion som fandt s…"
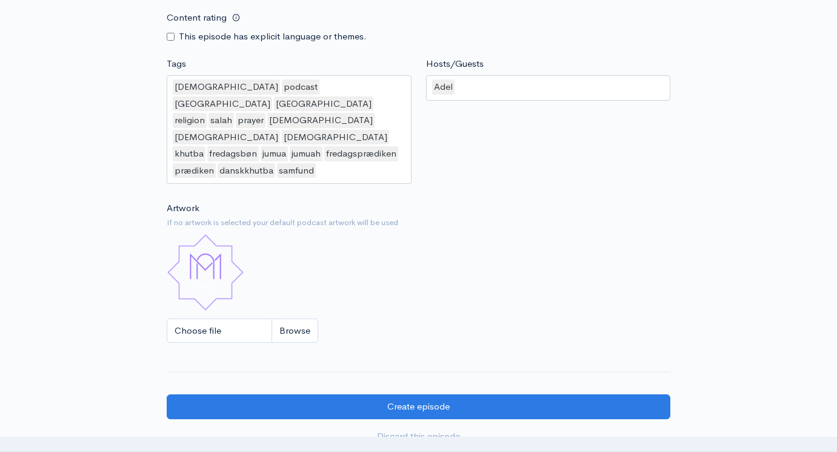
scroll to position [1000, 0]
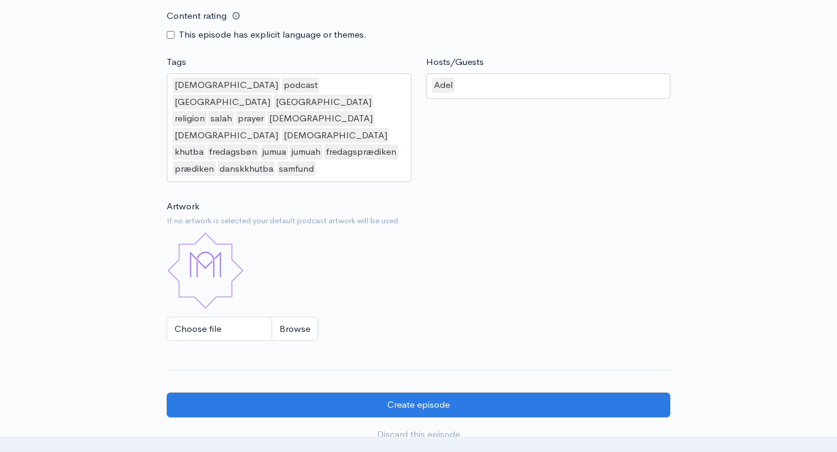
type textarea "I dette afsnit, taler [PERSON_NAME] om en beretning, en interaktion som fandt s…"
click at [298, 316] on input "Choose file" at bounding box center [243, 328] width 152 height 25
type input "C:\fakepath\Fredagsbøn på dansk skabelon.jpg"
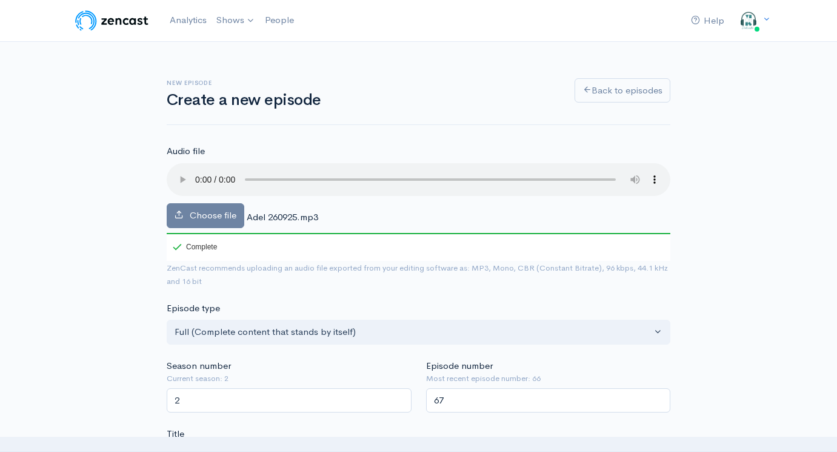
scroll to position [0, 0]
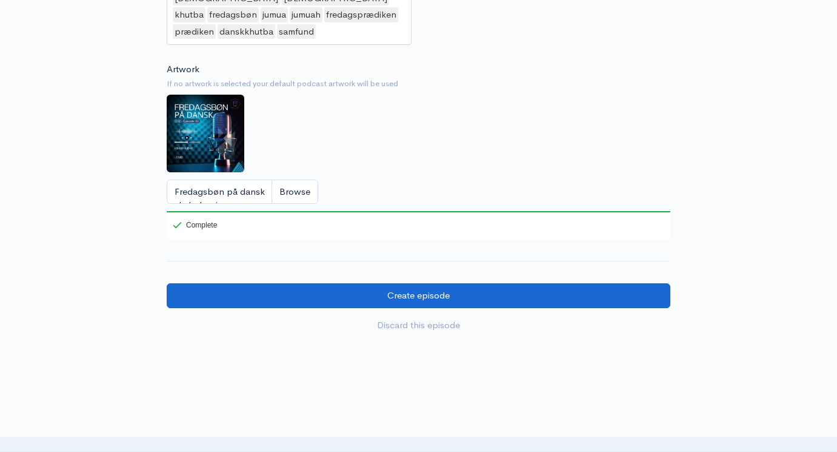
scroll to position [1136, 0]
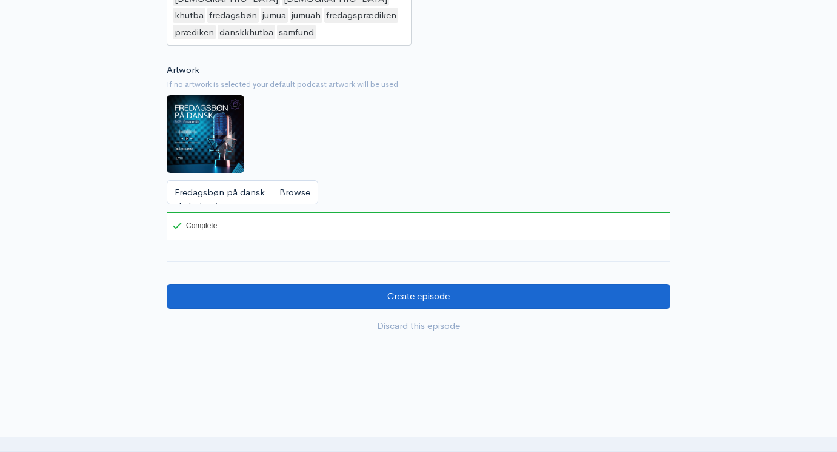
click at [396, 284] on input "Create episode" at bounding box center [419, 296] width 504 height 25
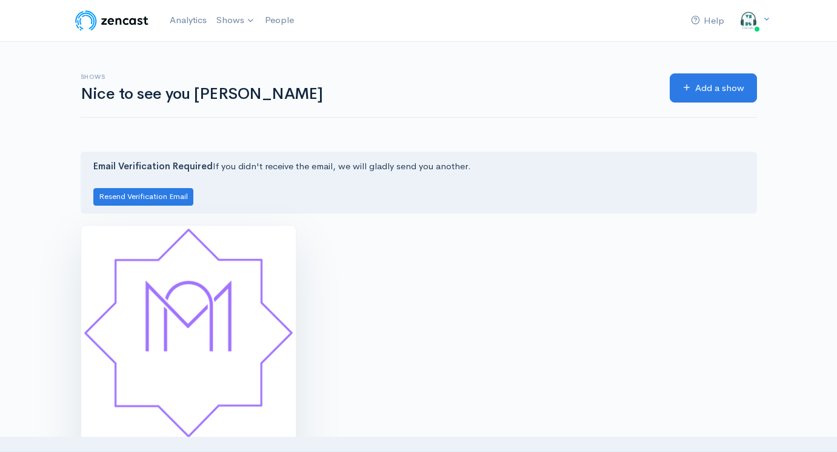
click at [225, 275] on img at bounding box center [188, 332] width 215 height 215
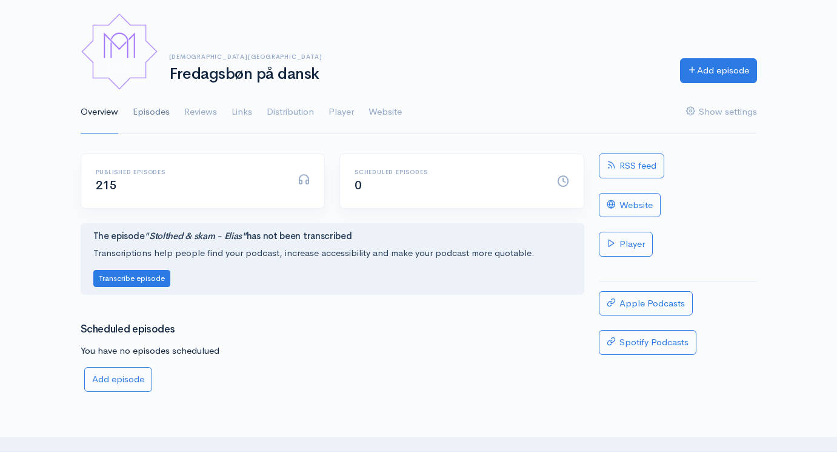
scroll to position [61, 0]
click at [153, 109] on link "Episodes" at bounding box center [151, 112] width 37 height 44
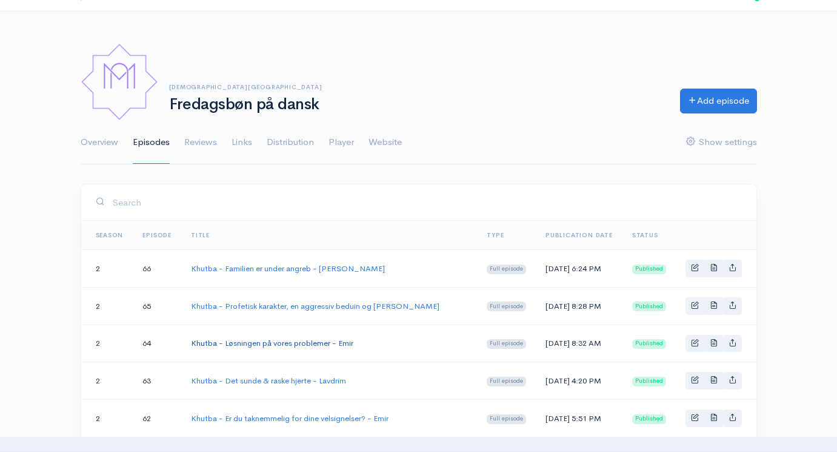
scroll to position [32, 0]
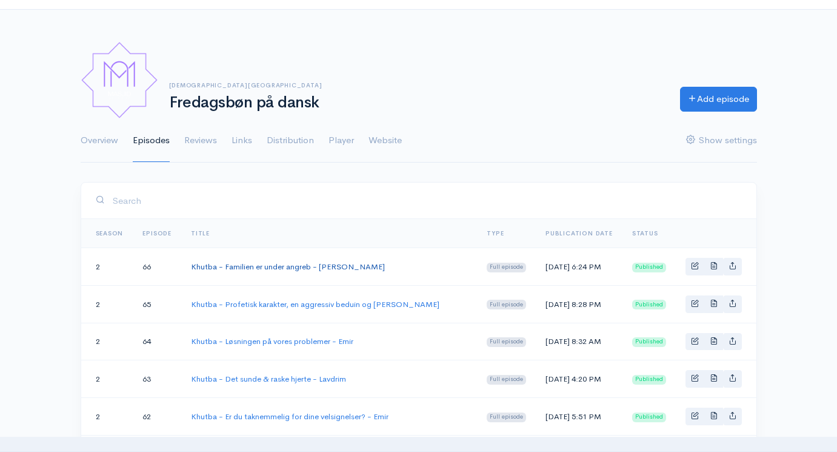
click at [292, 267] on link "Khutba - Familien er under angreb - [PERSON_NAME]" at bounding box center [288, 266] width 194 height 10
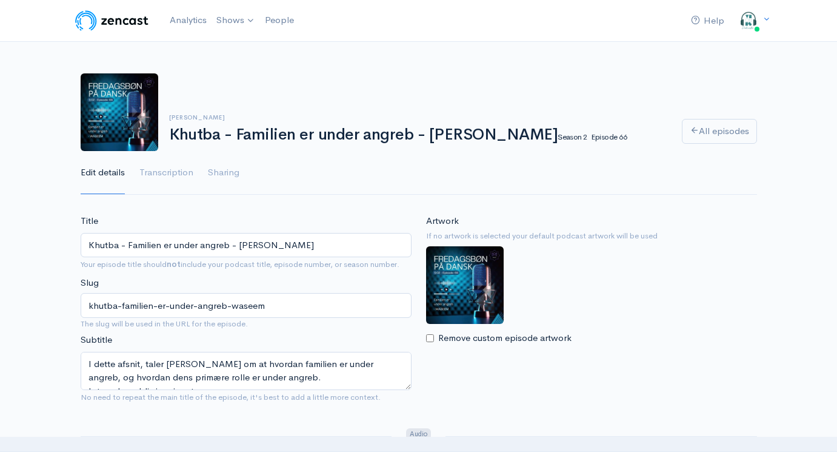
click at [256, 242] on input "Khutba - Familien er under angreb - [PERSON_NAME]" at bounding box center [246, 245] width 331 height 25
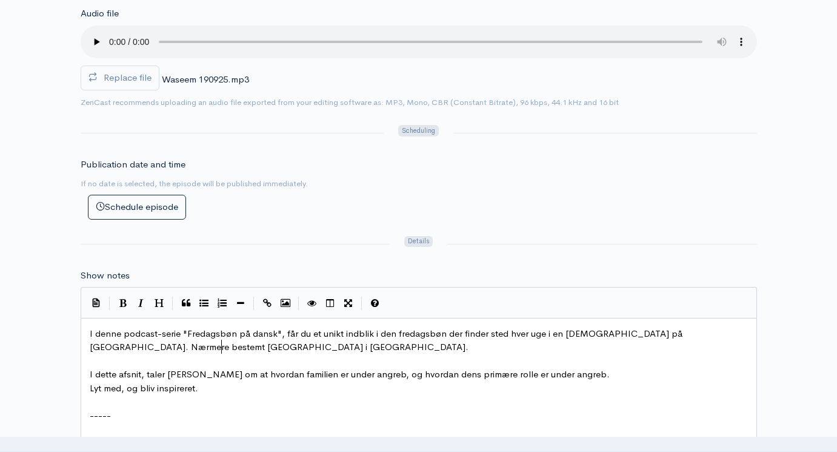
scroll to position [6, 0]
click at [271, 327] on pre "I denne podcast-serie "Fredagsbøn på dansk", får du et unikt indblik i den fred…" at bounding box center [418, 340] width 663 height 27
type textarea "I denne podcast-serie "Fredagsbøn på dansk", får du et unikt indblik i den fred…"
